Goal: Register for event/course

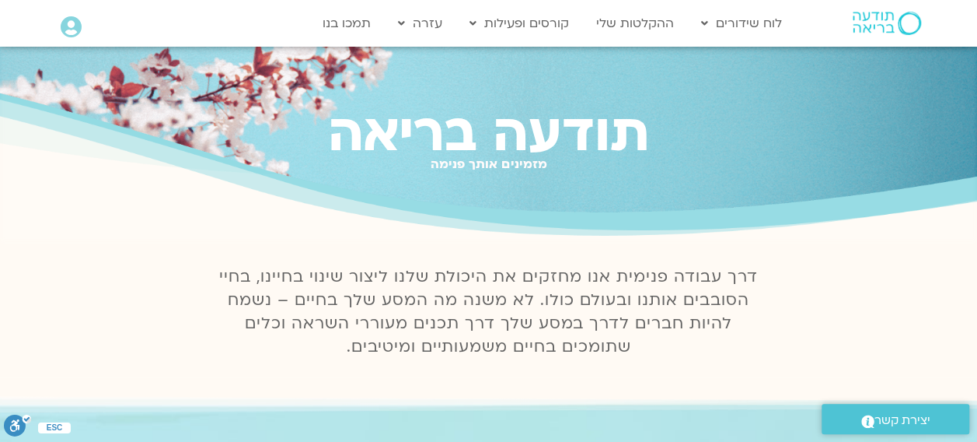
click at [222, 344] on p "דרך עבודה פנימית אנו מחזקים את היכולת שלנו ליצור שינוי בחיינו, בחיי הסובבים אות…" at bounding box center [489, 311] width 557 height 93
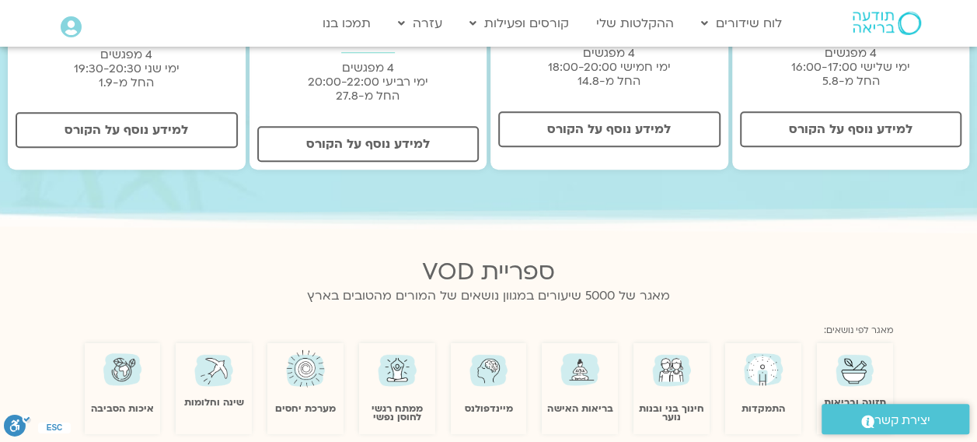
scroll to position [698, 0]
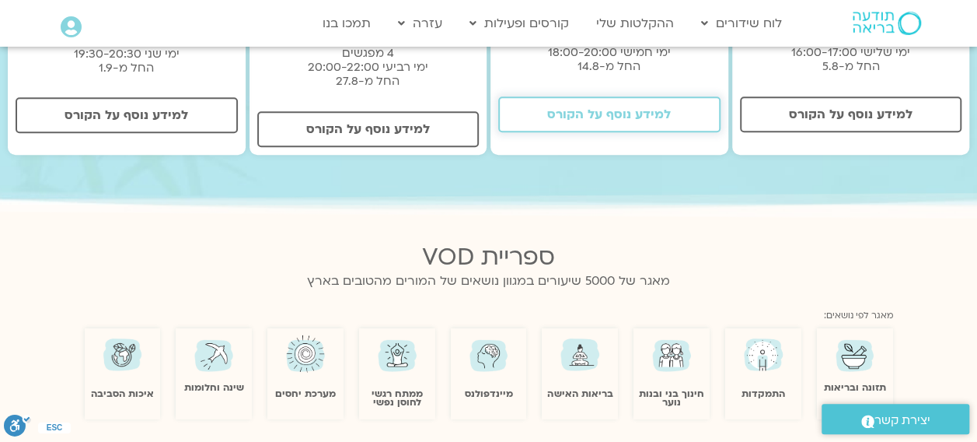
click at [600, 121] on span "למידע נוסף על הקורס" at bounding box center [609, 114] width 124 height 14
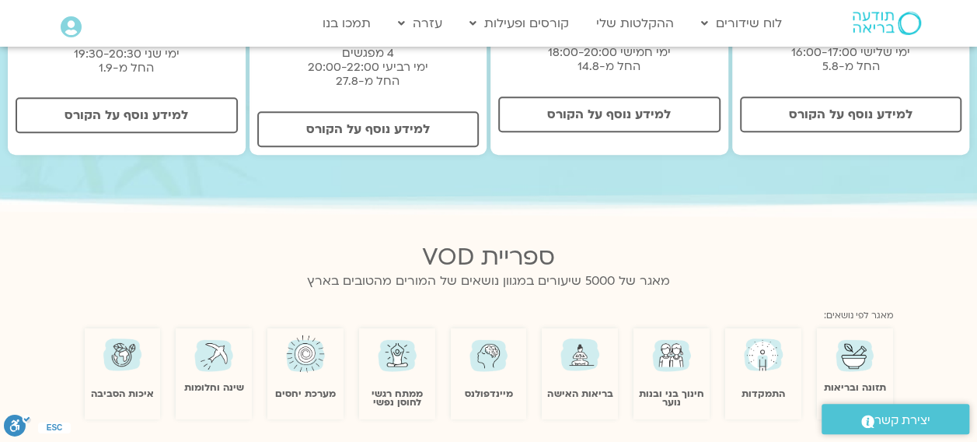
click at [433, 232] on div "ספריית VOD" at bounding box center [489, 251] width 809 height 39
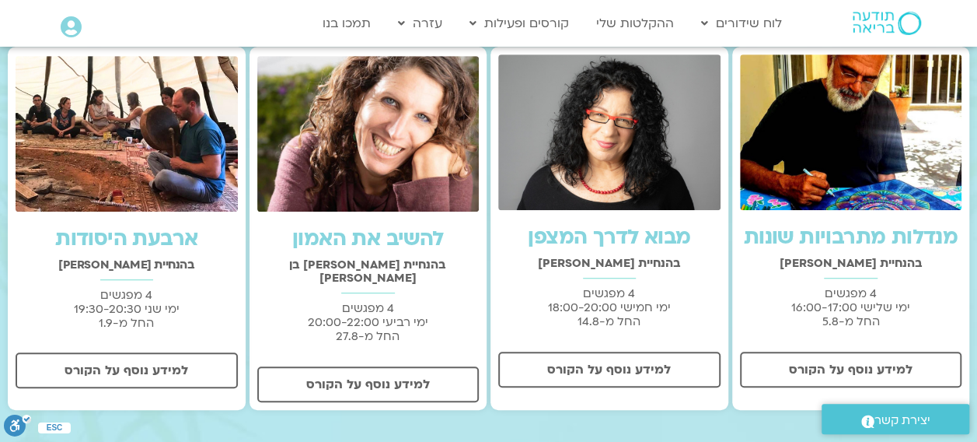
scroll to position [481, 0]
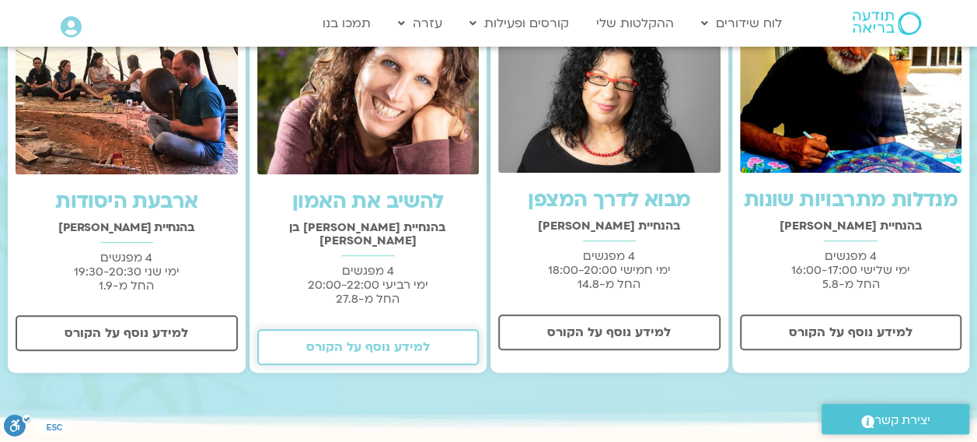
click at [341, 340] on span "למידע נוסף על הקורס" at bounding box center [368, 347] width 124 height 14
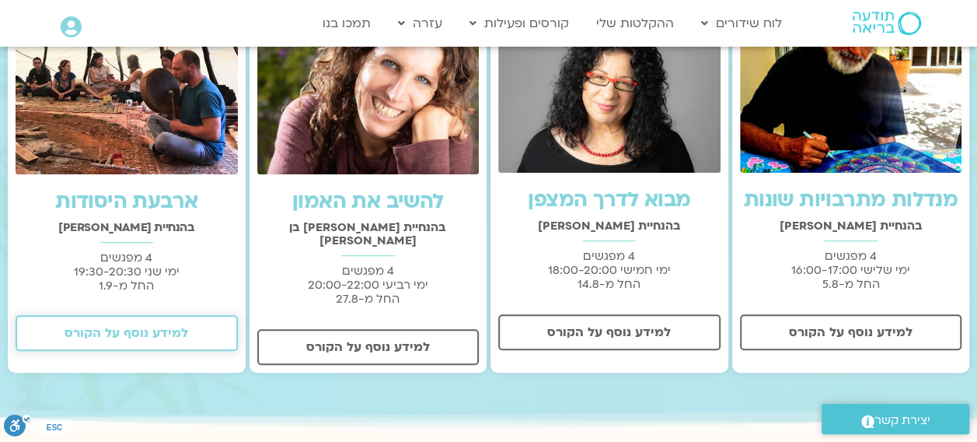
click at [156, 327] on span "למידע נוסף על הקורס" at bounding box center [127, 333] width 124 height 14
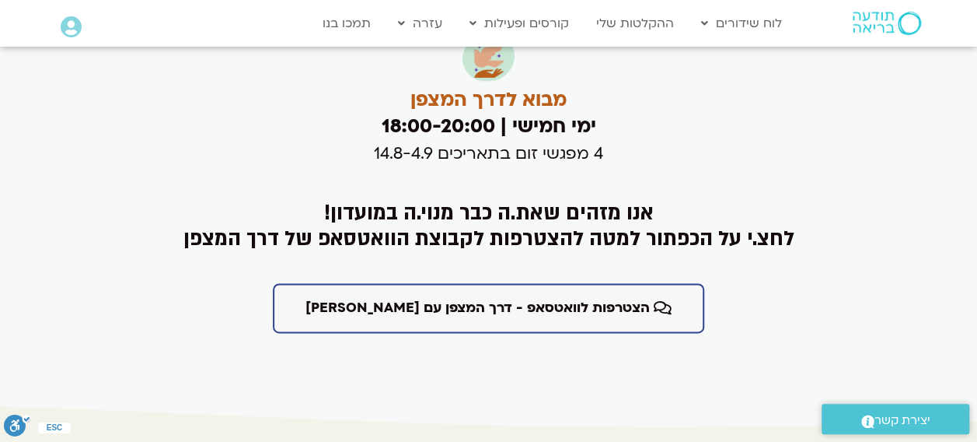
scroll to position [3747, 0]
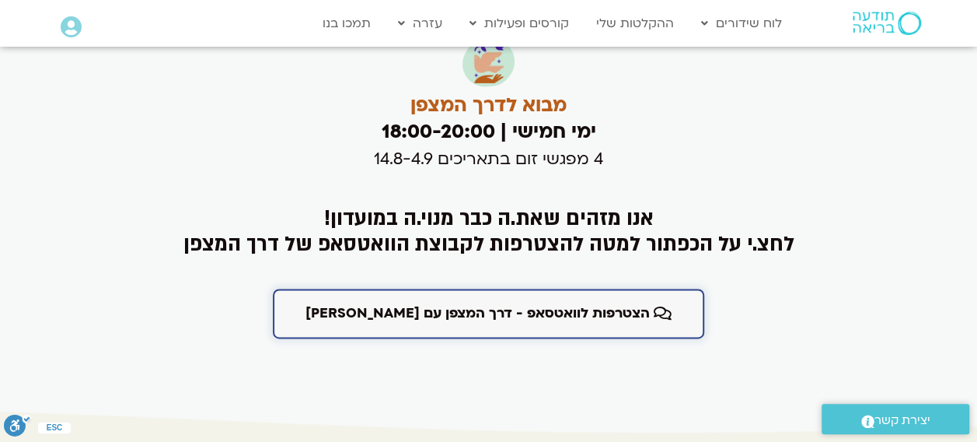
click at [336, 306] on span "הצטרפות לוואטסאפ - דרך המצפן עם [PERSON_NAME]" at bounding box center [478, 314] width 344 height 16
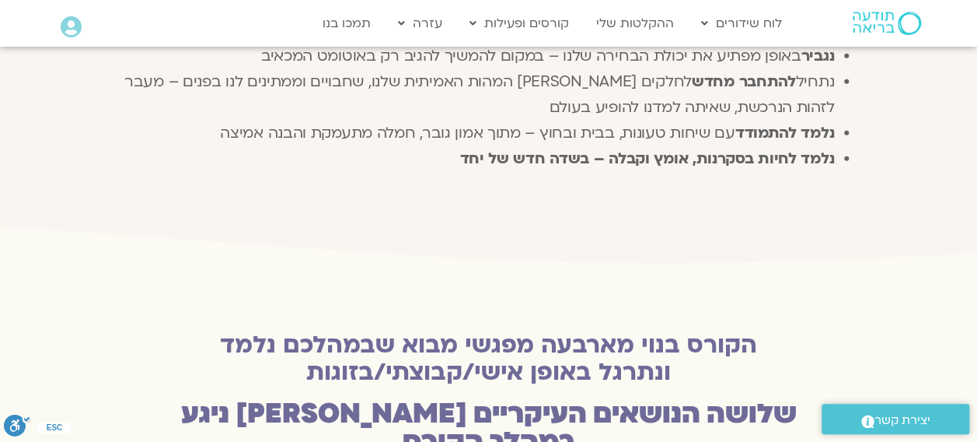
scroll to position [1912, 0]
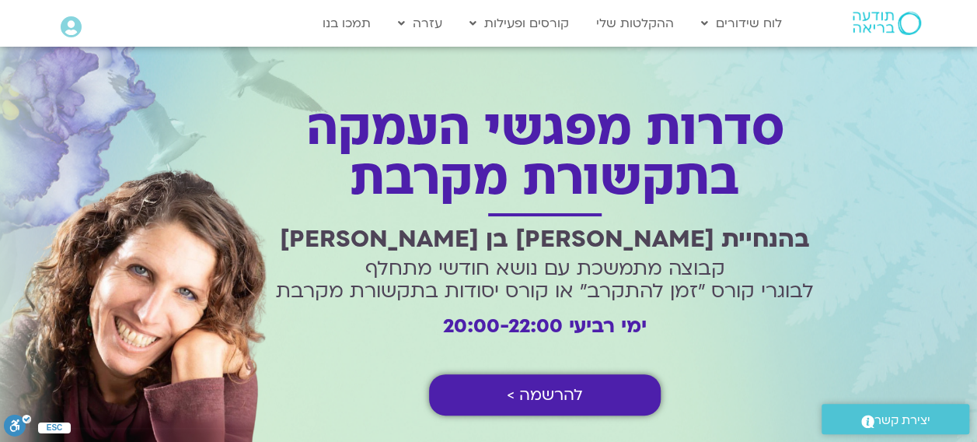
click at [467, 400] on link "להרשמה >" at bounding box center [545, 394] width 232 height 41
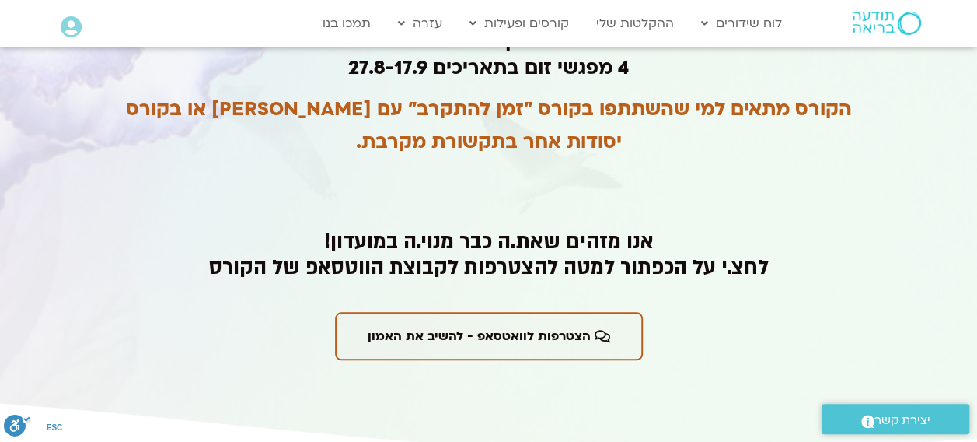
scroll to position [3517, 0]
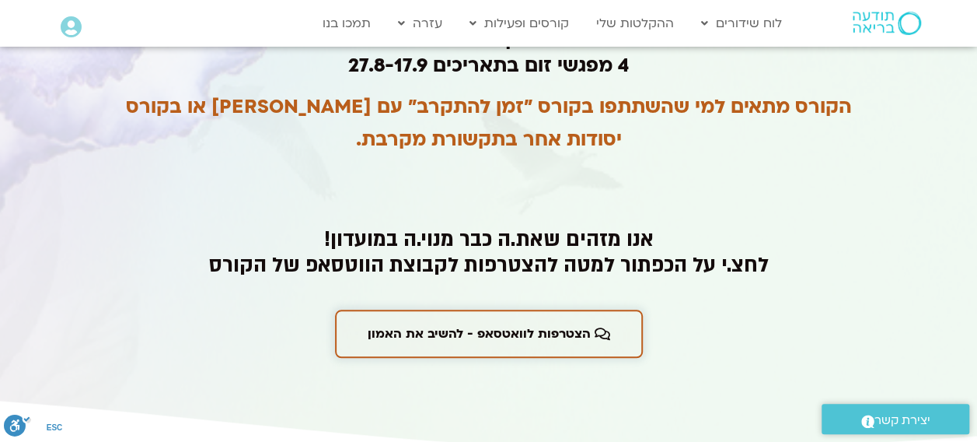
click at [460, 327] on span "הצטרפות לוואטסאפ - להשיב את האמון" at bounding box center [479, 334] width 223 height 14
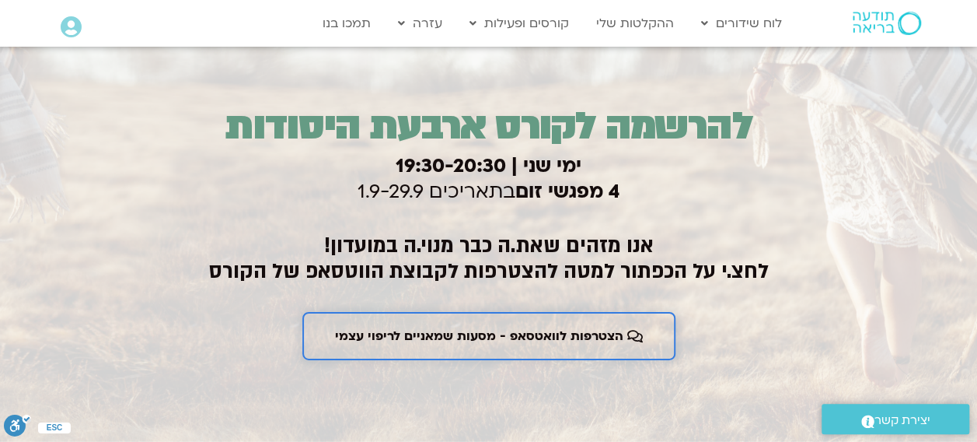
scroll to position [2364, 0]
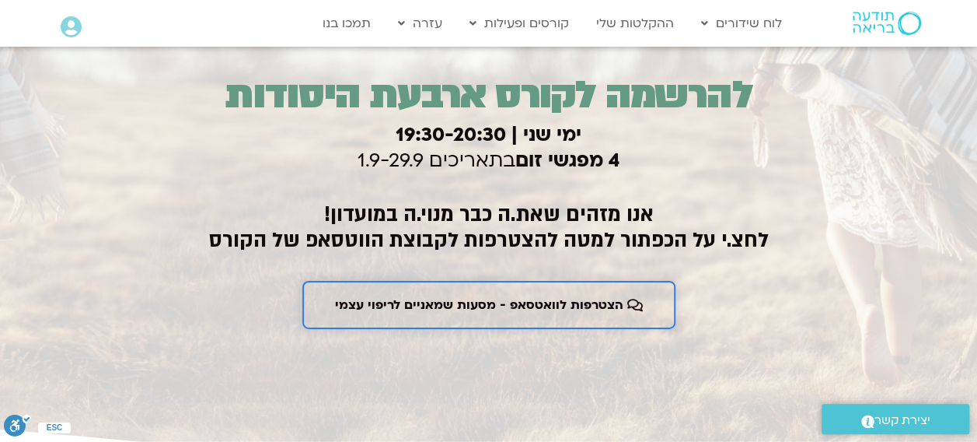
click at [427, 311] on span "הצטרפות לוואטסאפ - מסעות שמאניים לריפוי עצמי" at bounding box center [479, 305] width 288 height 14
click at [426, 314] on link "הצטרפות לוואטסאפ - מסעות שמאניים לריפוי עצמי" at bounding box center [488, 305] width 373 height 48
